Goal: Navigation & Orientation: Understand site structure

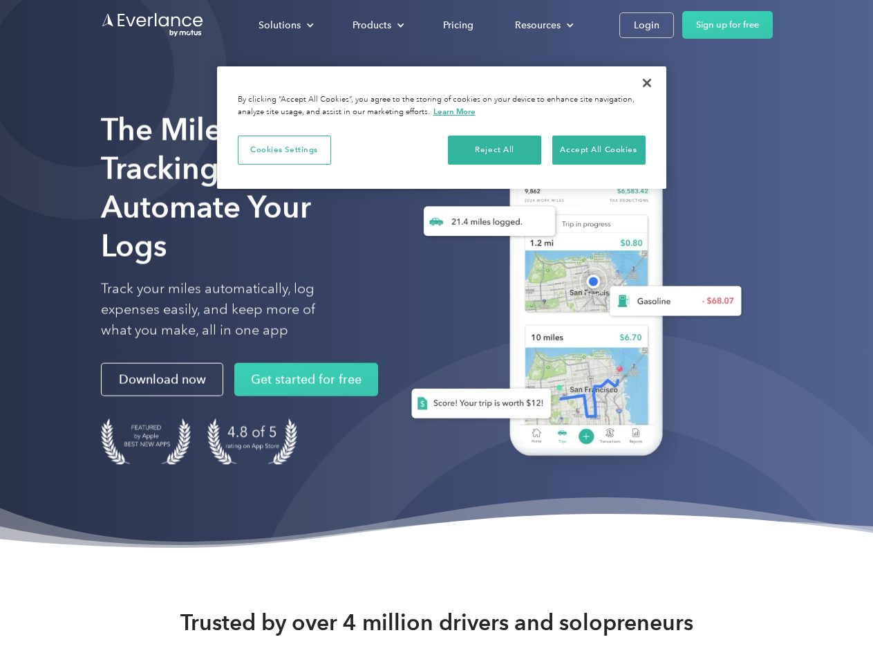
click at [286, 25] on div "Solutions" at bounding box center [280, 25] width 42 height 17
click at [377, 25] on div "Products" at bounding box center [372, 25] width 39 height 17
click at [543, 25] on div "Resources" at bounding box center [538, 25] width 46 height 17
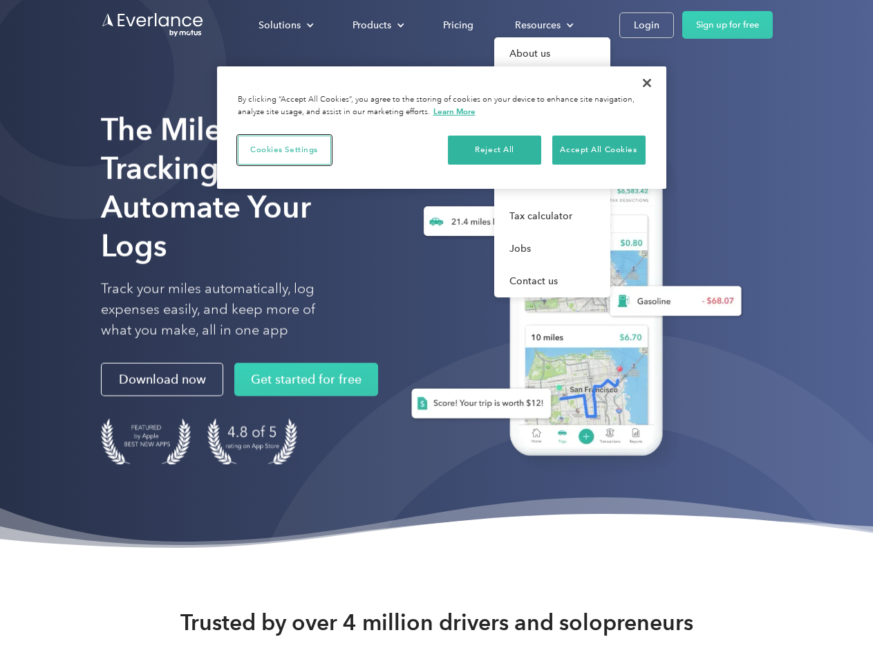
click at [284, 149] on button "Cookies Settings" at bounding box center [284, 150] width 93 height 29
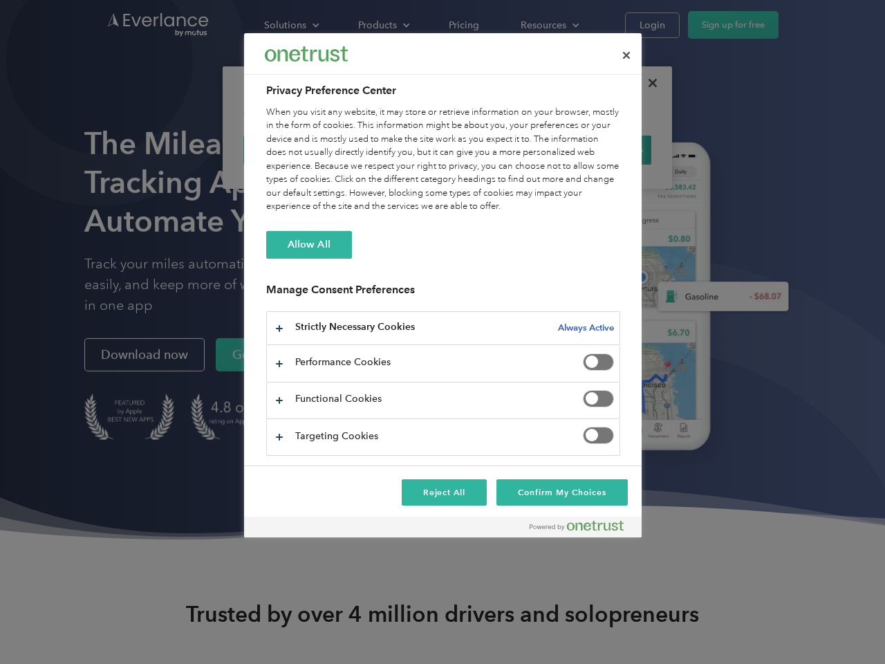
click at [495, 149] on div "When you visit any website, it may store or retrieve information on your browse…" at bounding box center [443, 160] width 354 height 108
click at [599, 149] on div "When you visit any website, it may store or retrieve information on your browse…" at bounding box center [443, 160] width 354 height 108
click at [647, 83] on div at bounding box center [442, 332] width 885 height 664
